Goal: Information Seeking & Learning: Learn about a topic

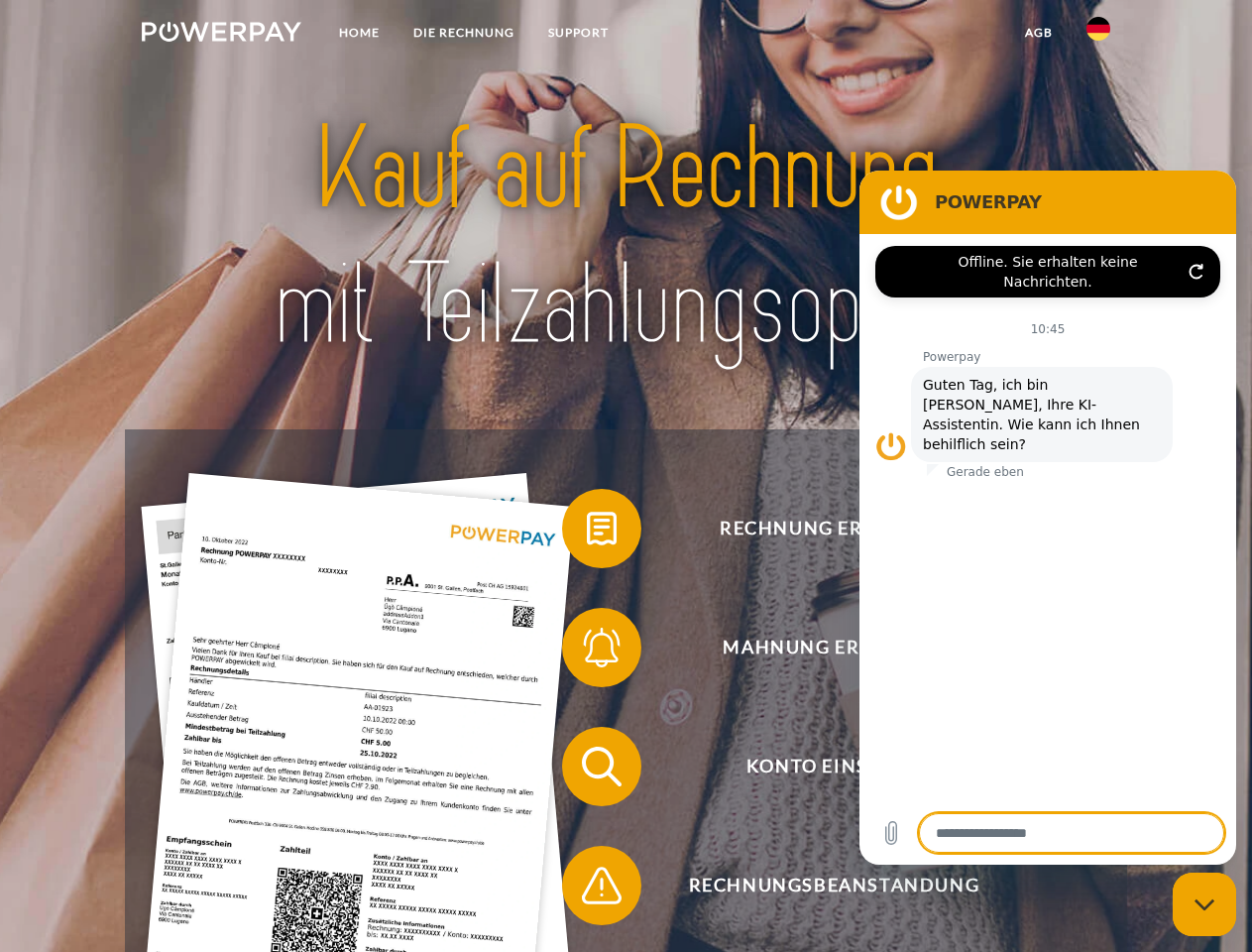
click at [221, 35] on img at bounding box center [221, 32] width 160 height 20
click at [1099, 35] on img at bounding box center [1099, 29] width 24 height 24
click at [1039, 33] on link "agb" at bounding box center [1040, 33] width 62 height 36
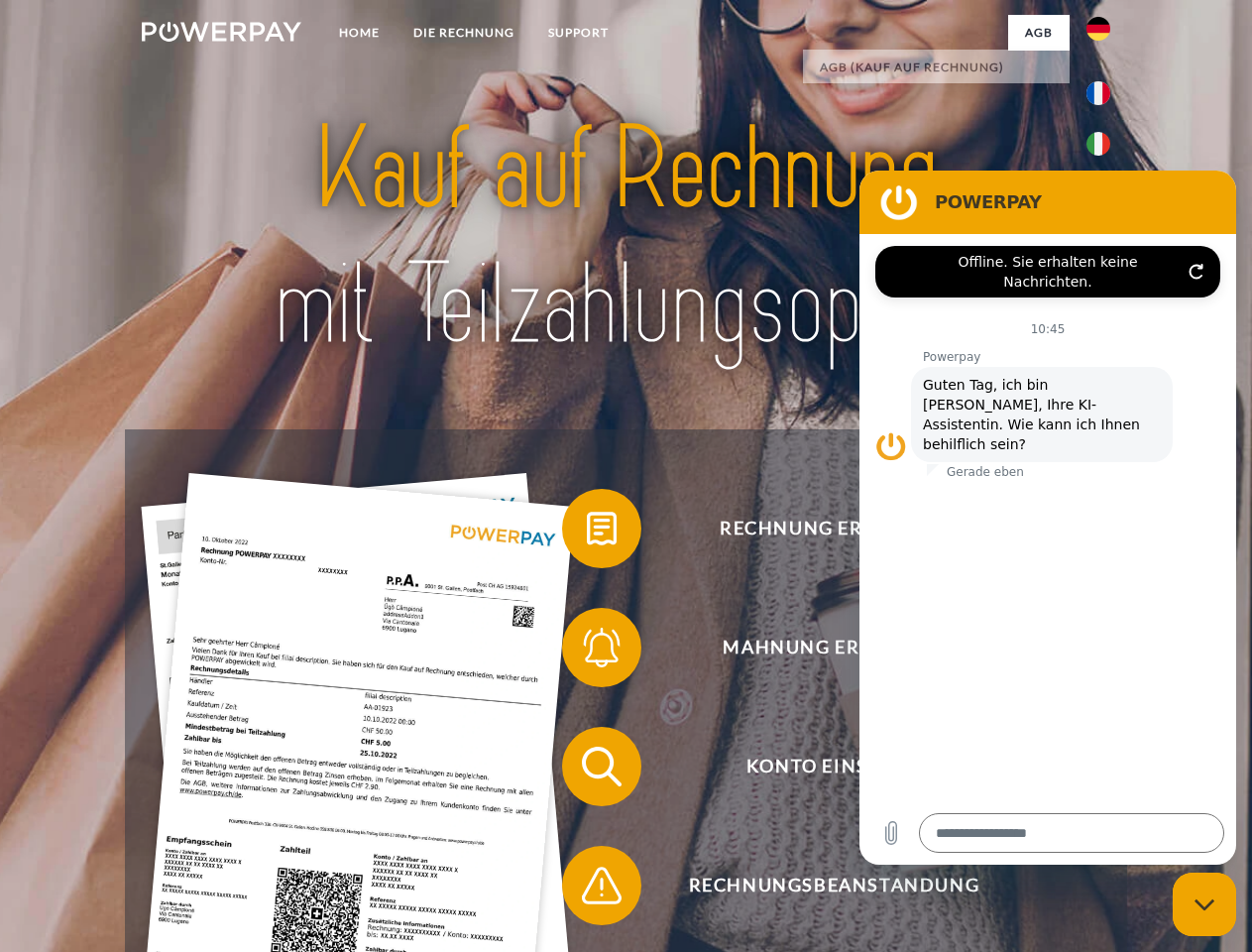
click at [587, 532] on span at bounding box center [572, 528] width 99 height 99
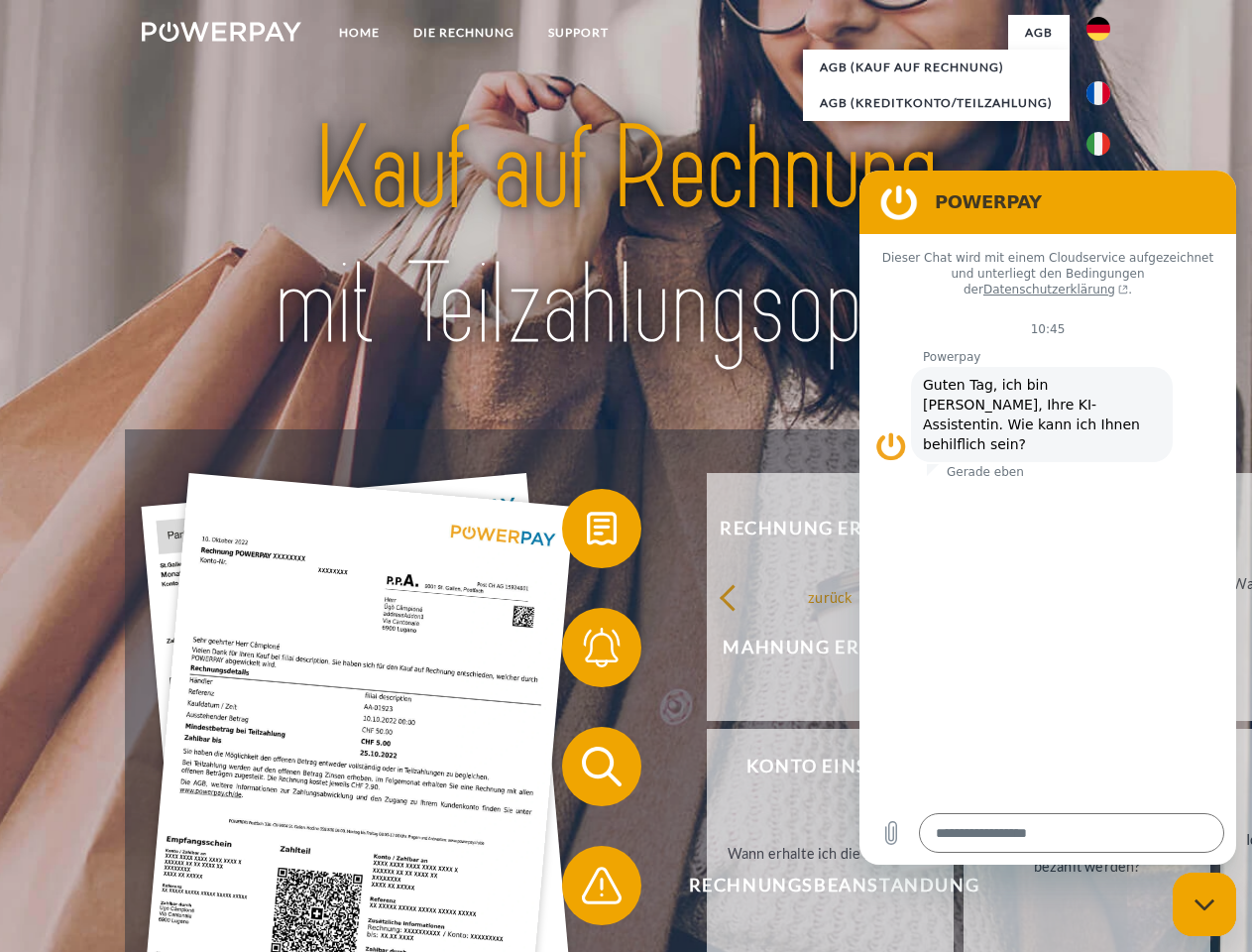
click at [587, 651] on div "Rechnung erhalten? Mahnung erhalten? Konto einsehen" at bounding box center [626, 825] width 1002 height 793
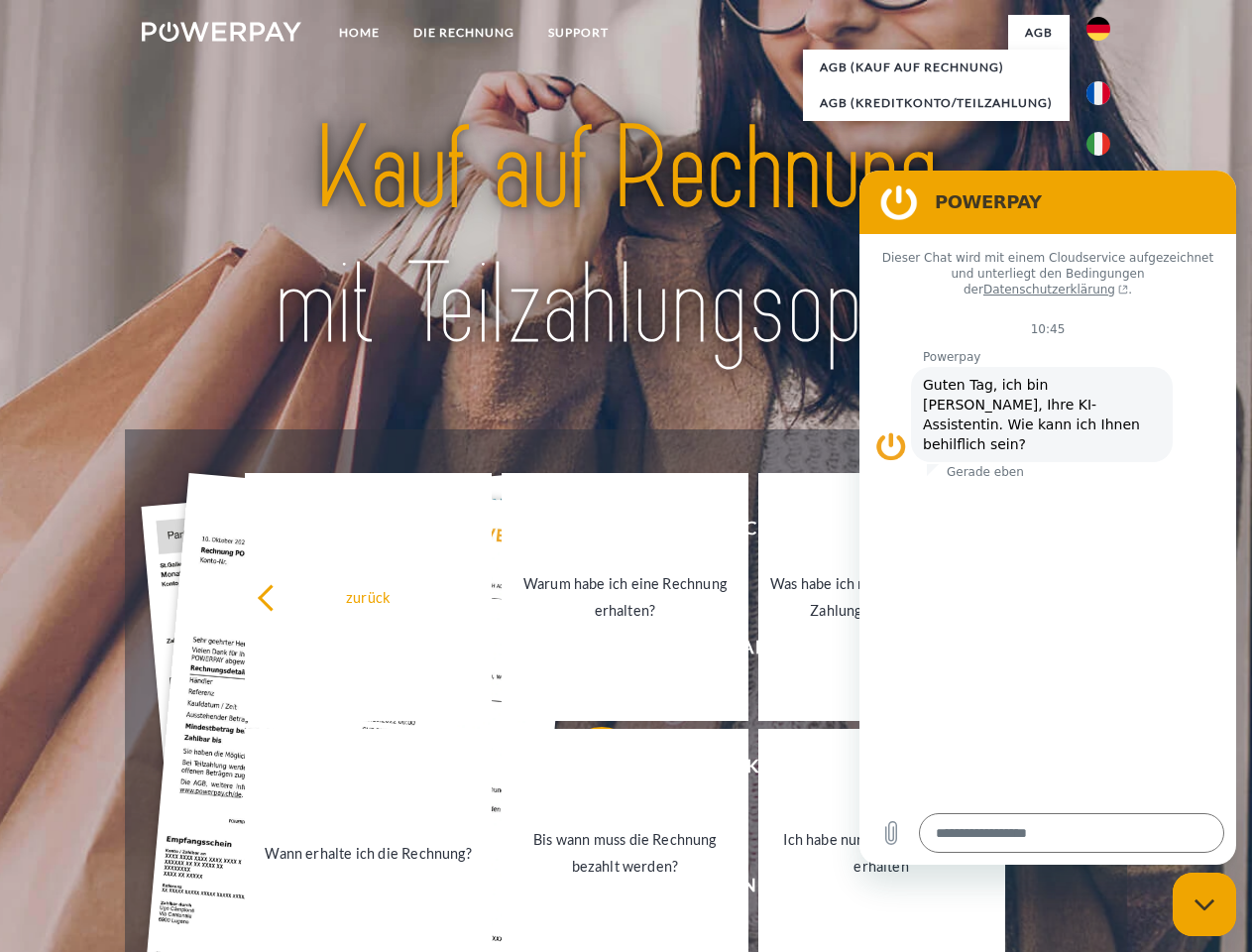
click at [587, 770] on link "Bis wann muss die Rechnung bezahlt werden?" at bounding box center [625, 853] width 247 height 248
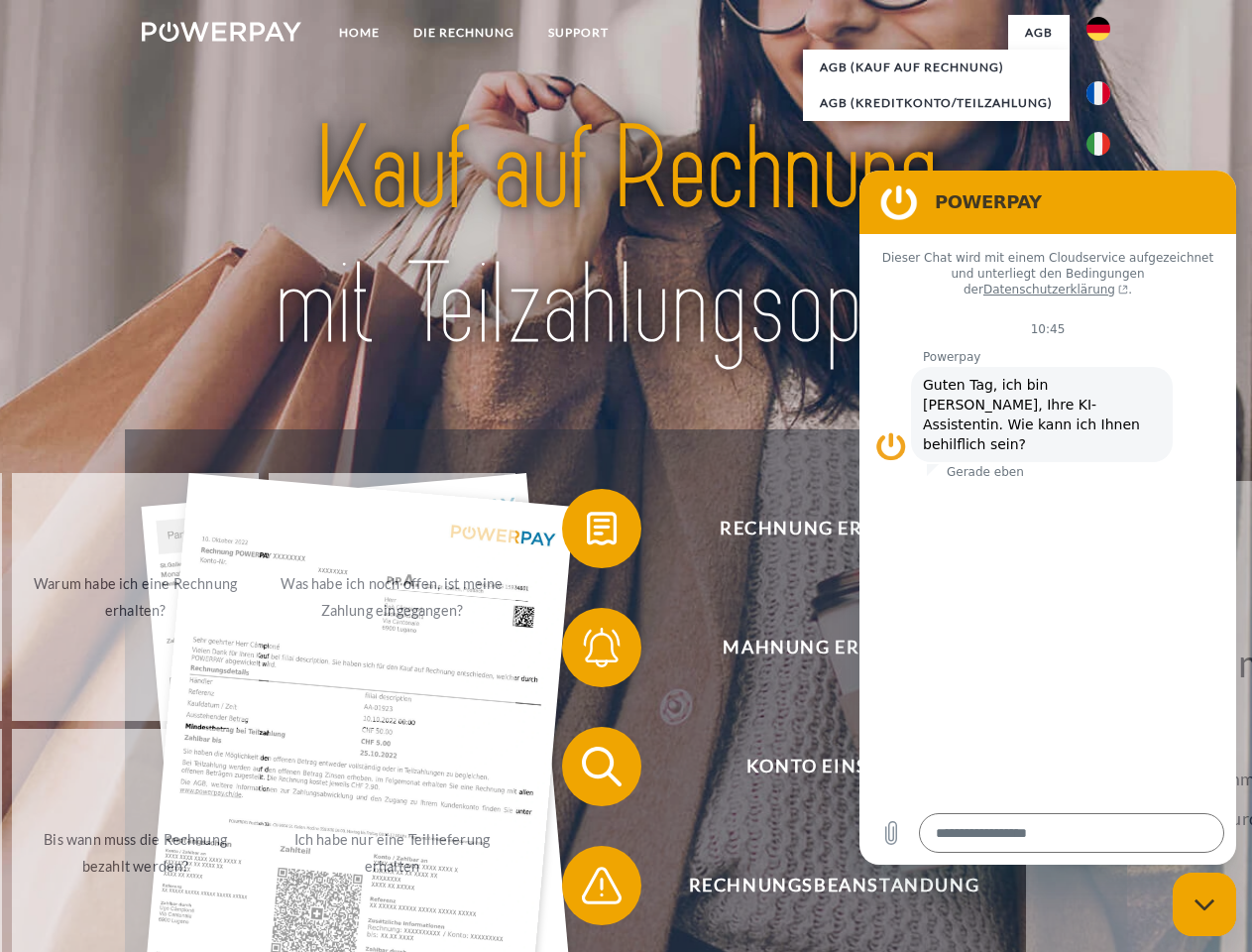
click at [587, 889] on span at bounding box center [572, 885] width 99 height 99
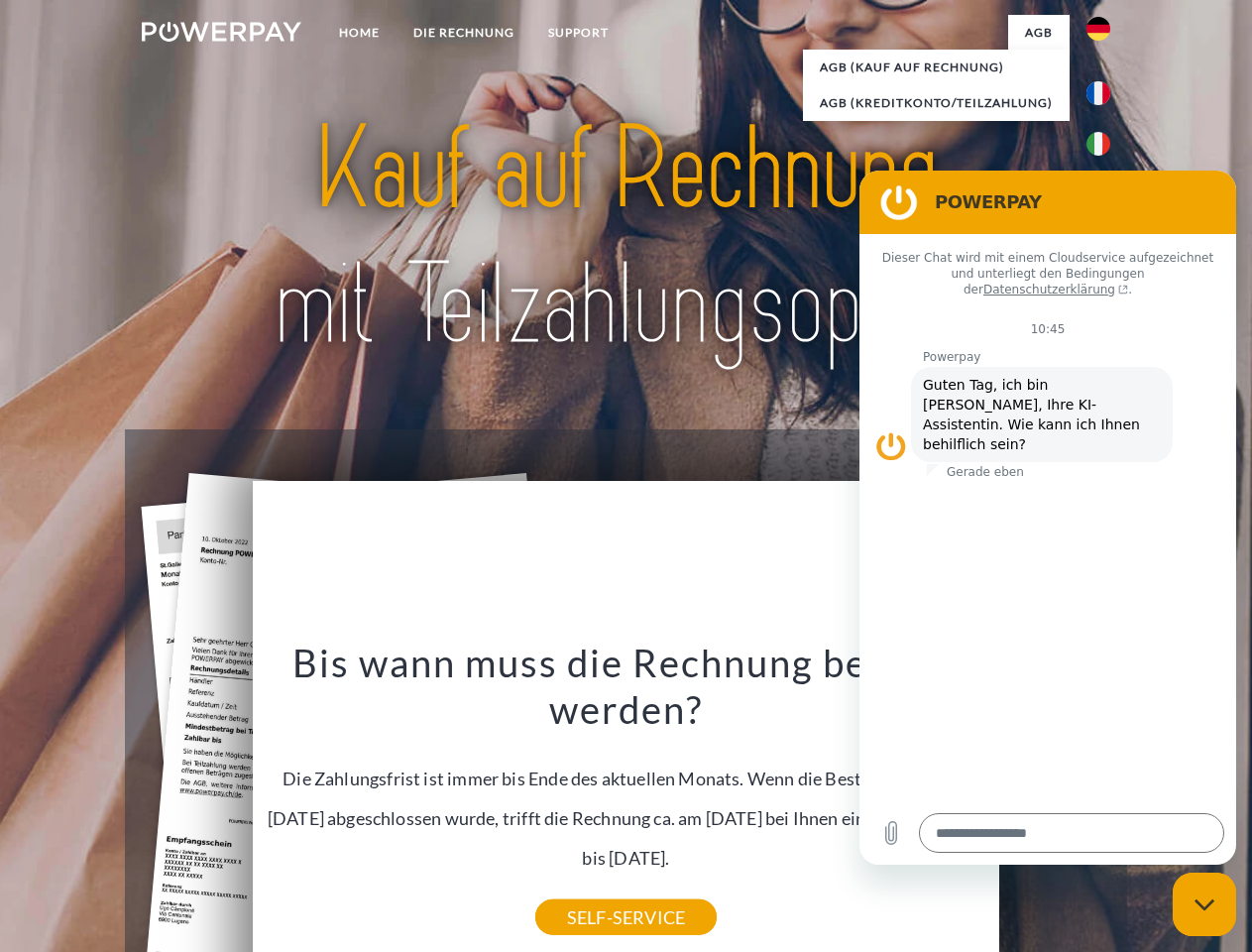
click at [1204, 904] on icon "Messaging-Fenster schließen" at bounding box center [1204, 904] width 21 height 13
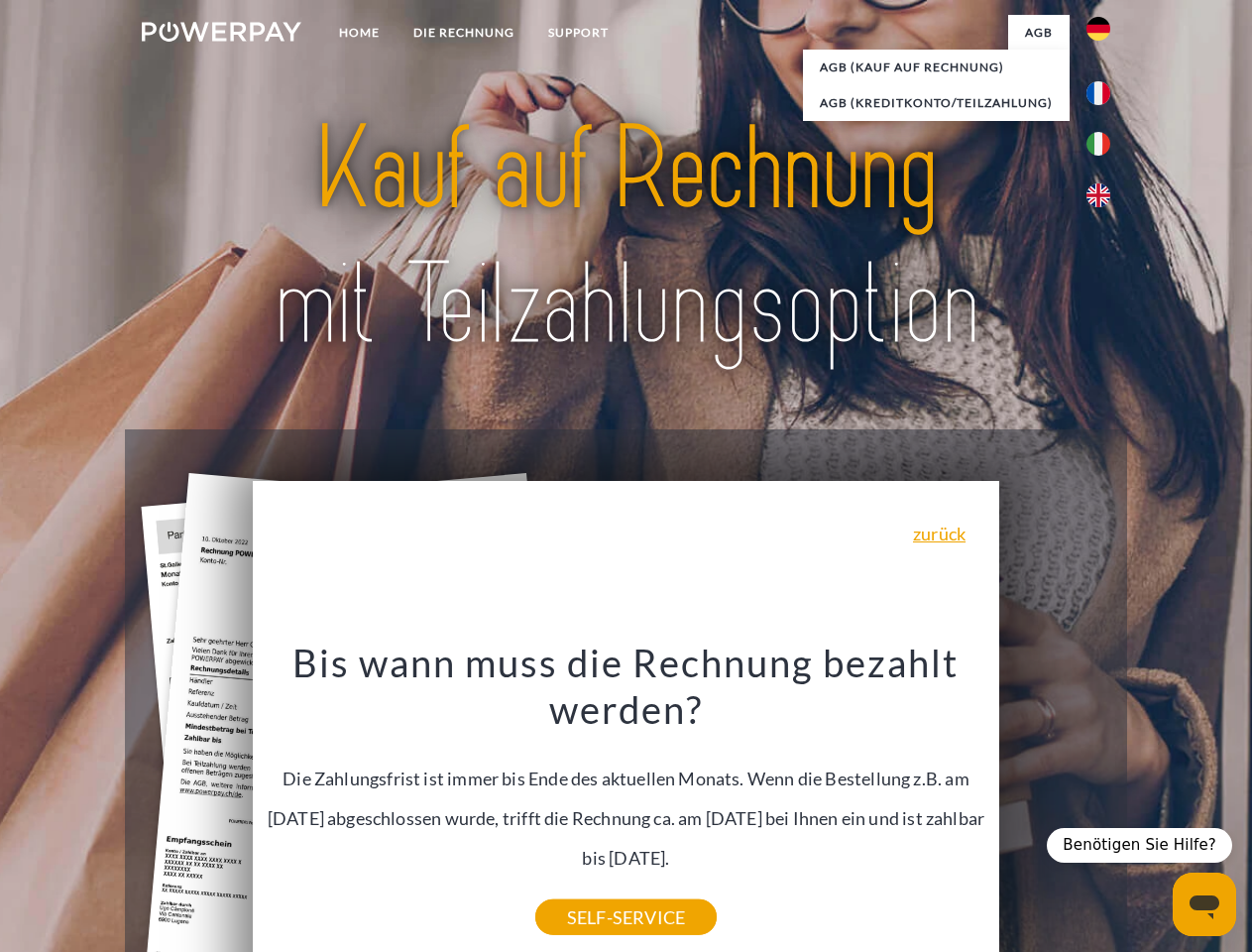
type textarea "*"
